Goal: Information Seeking & Learning: Learn about a topic

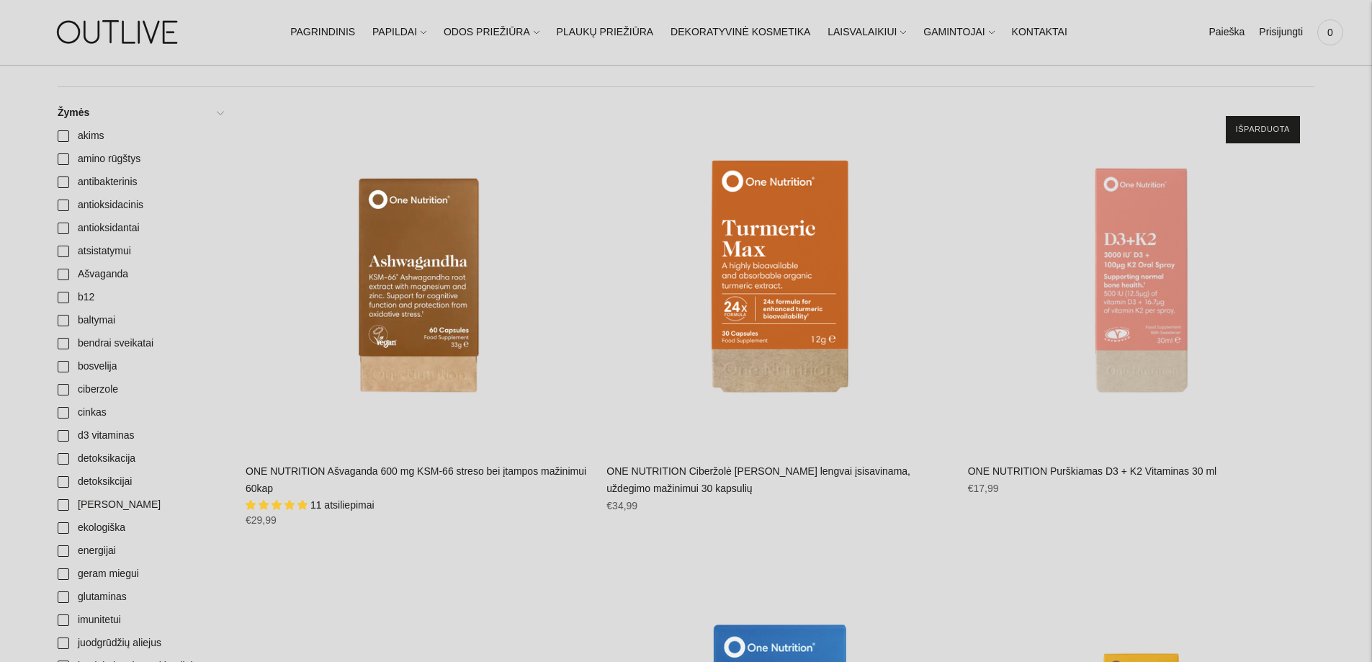
scroll to position [504, 0]
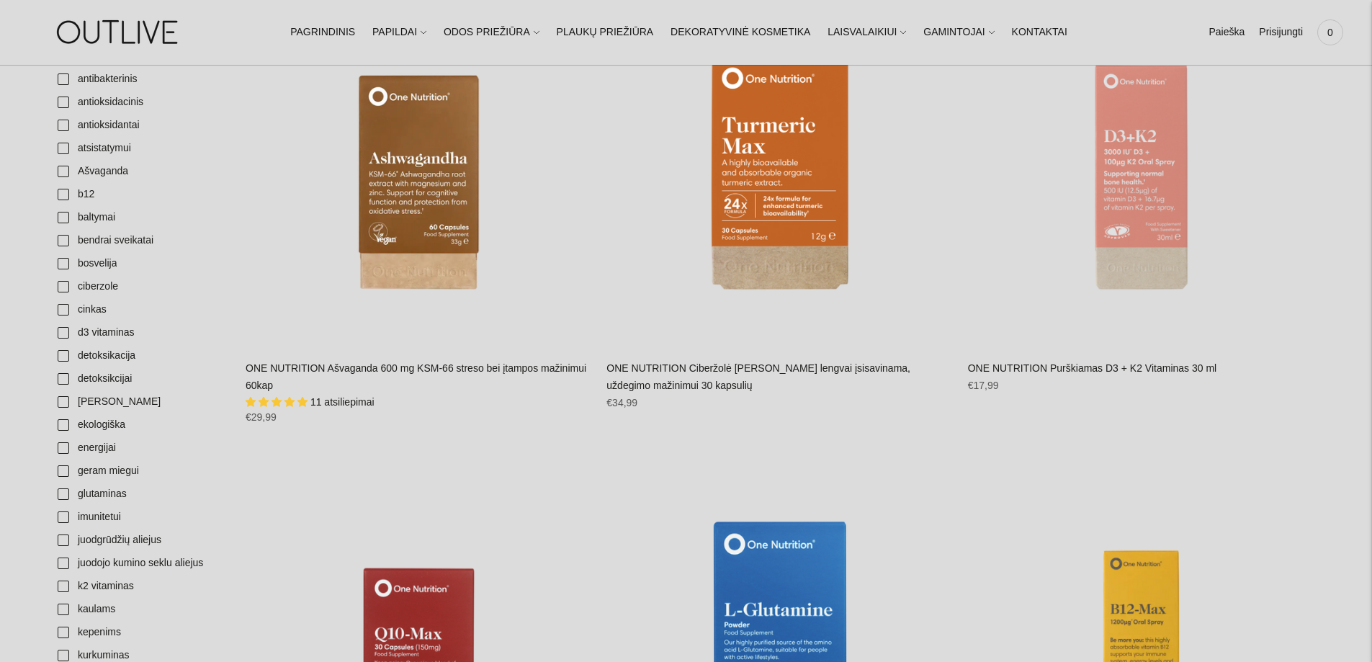
click at [339, 401] on span "11 atsiliepimai" at bounding box center [342, 402] width 64 height 12
click at [308, 401] on span "5.00 stars" at bounding box center [278, 402] width 65 height 12
click at [324, 363] on link "ONE NUTRITION Ašvaganda 600 mg KSM-66 streso bei įtampos mažinimui 60kap" at bounding box center [416, 376] width 341 height 29
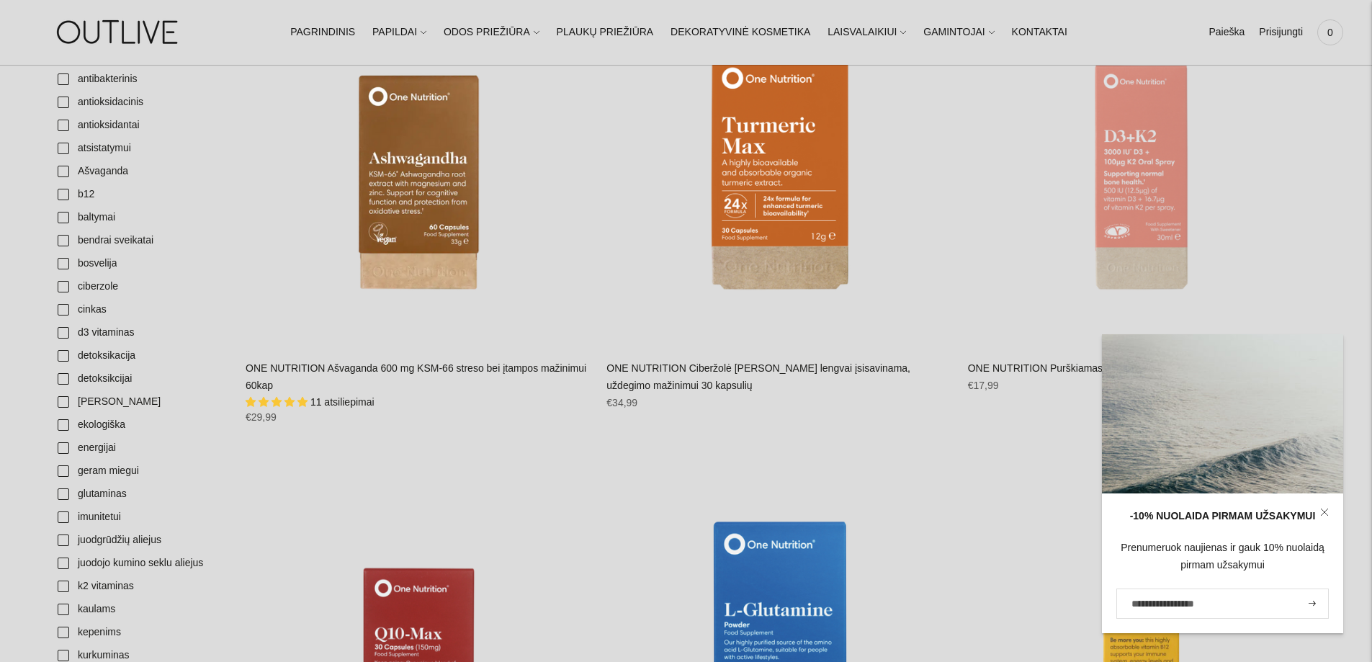
click at [1327, 512] on icon at bounding box center [1324, 512] width 9 height 9
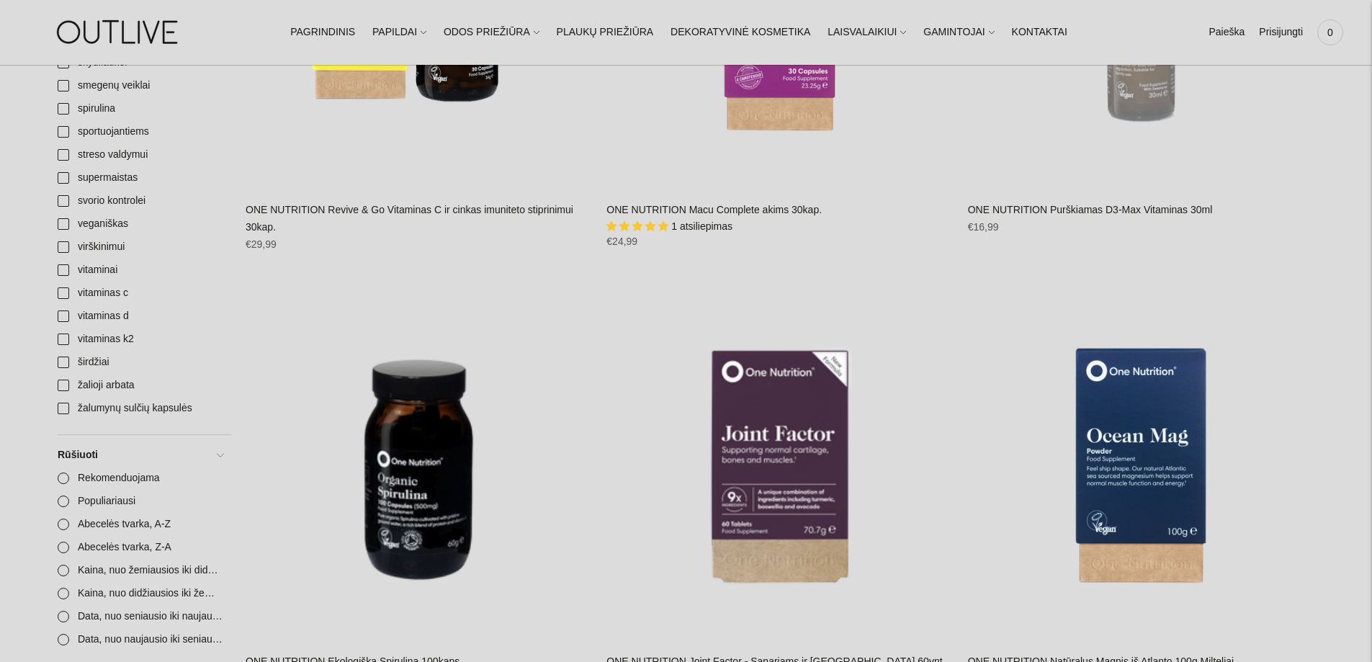
scroll to position [1657, 0]
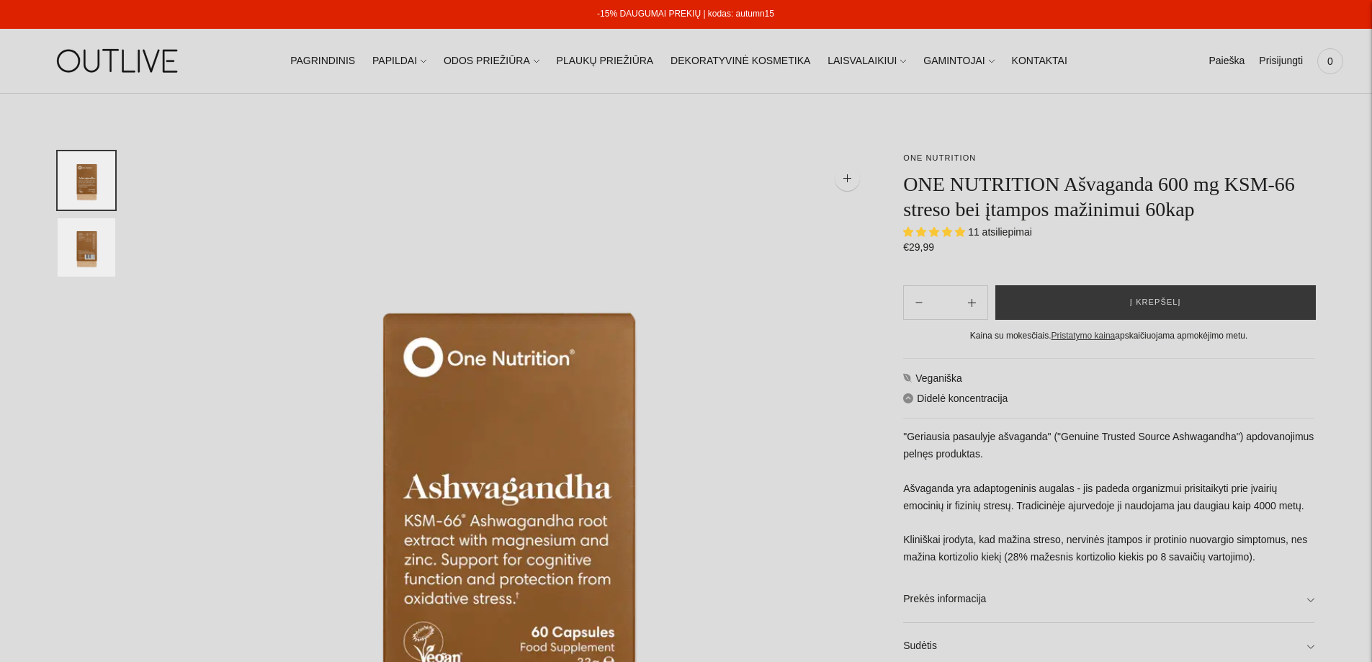
select select "**********"
